Goal: Complete application form: Complete application form

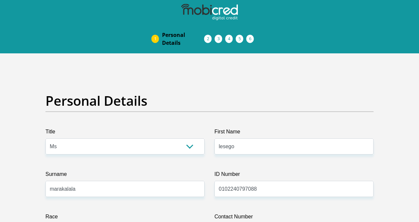
select select "Ms"
select select "1"
select select "ZAF"
select select "nso"
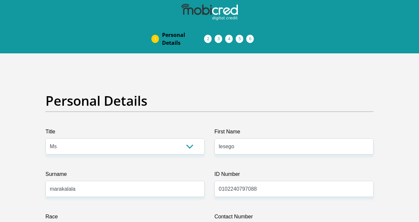
select select "2"
select select "Gauteng"
select select "5"
select select "Owned"
select select "28"
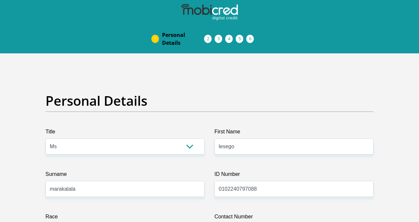
select select "Office Staff/Clerk"
select select "6"
select select "1"
select select "SAV"
select select "26"
